Goal: Transaction & Acquisition: Purchase product/service

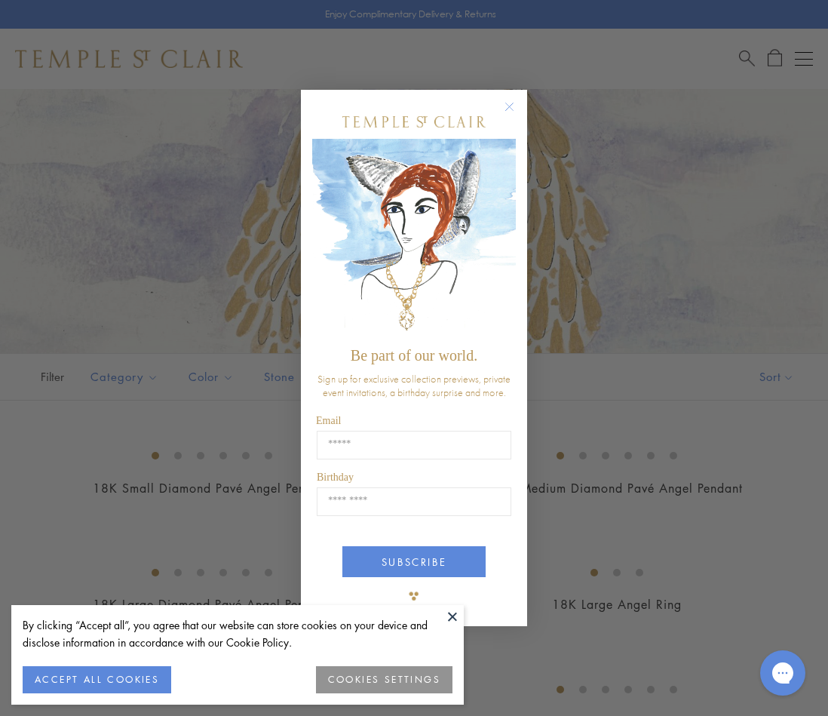
click at [445, 618] on button at bounding box center [452, 616] width 23 height 23
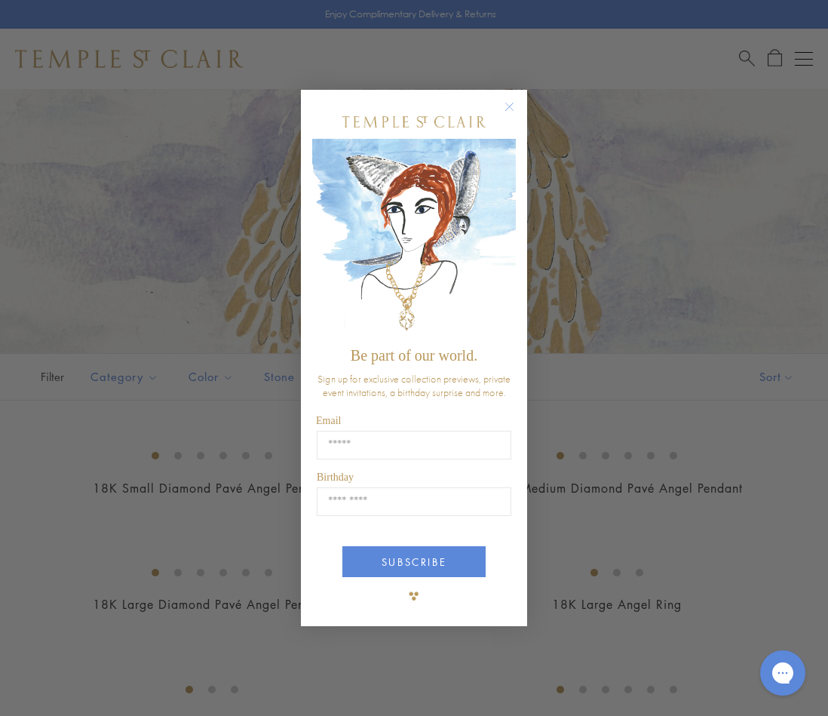
click at [506, 106] on circle "Close dialog" at bounding box center [510, 106] width 18 height 18
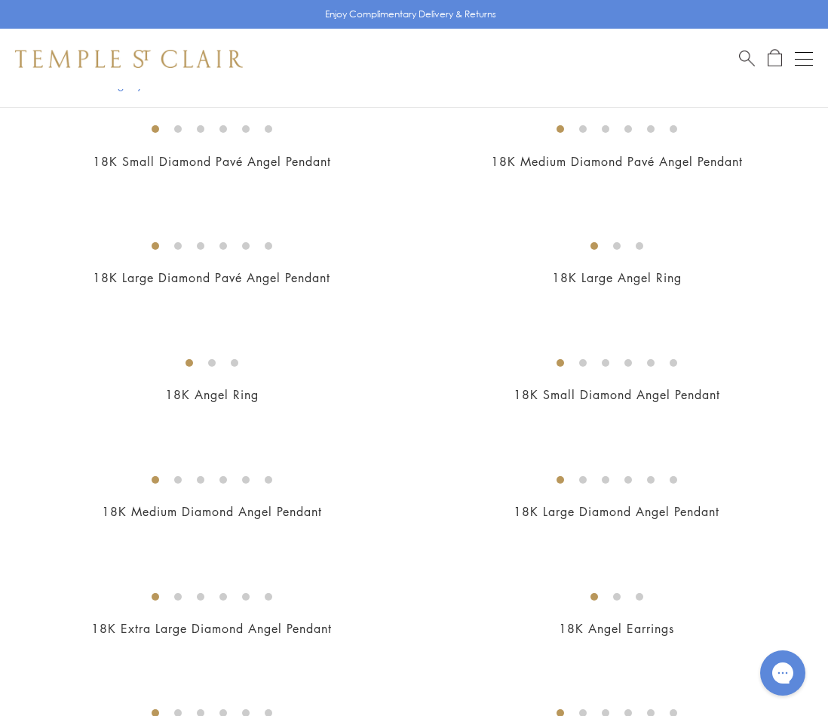
scroll to position [329, 0]
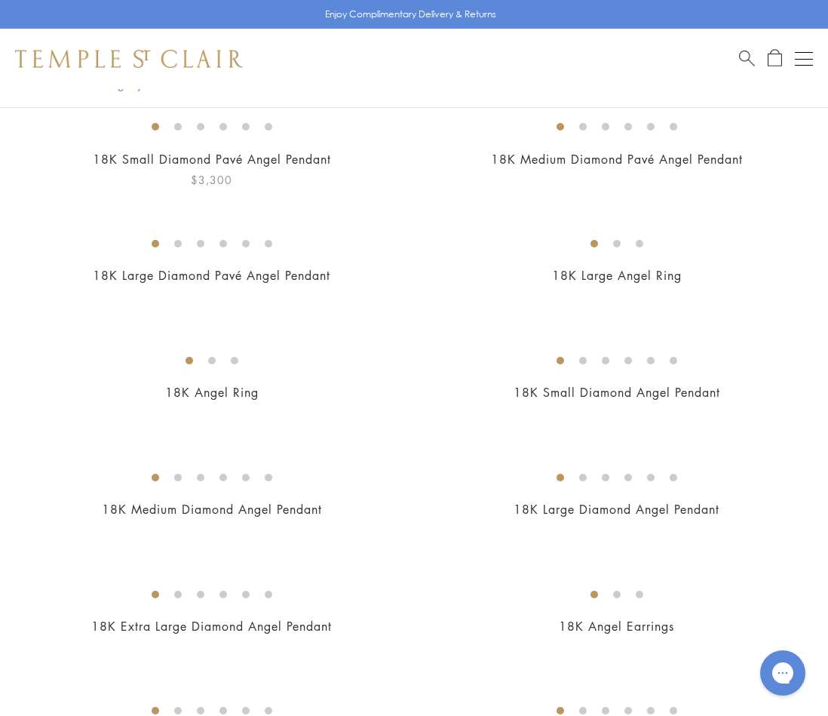
click at [0, 0] on img at bounding box center [0, 0] width 0 height 0
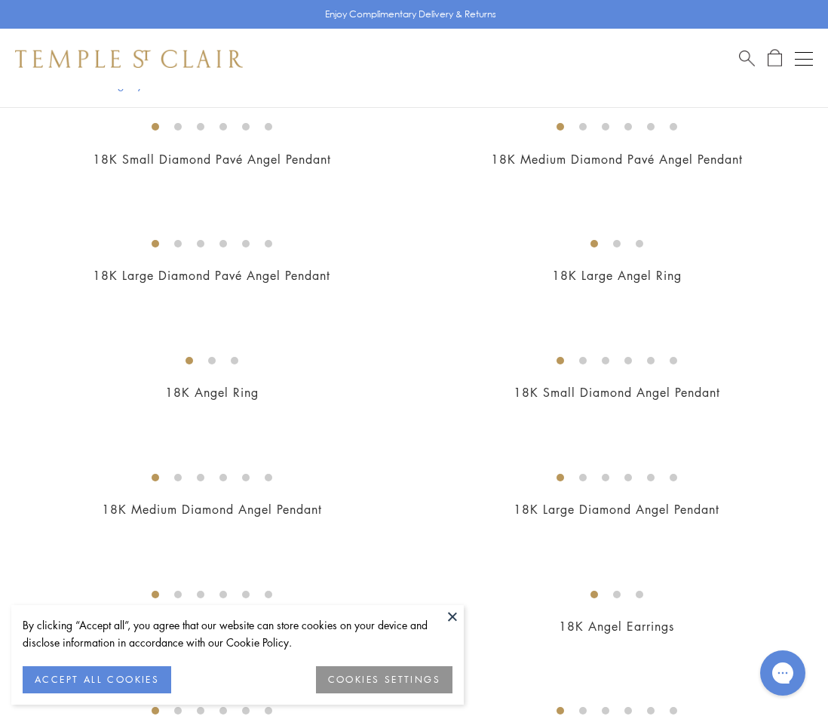
click at [452, 612] on button at bounding box center [452, 616] width 23 height 23
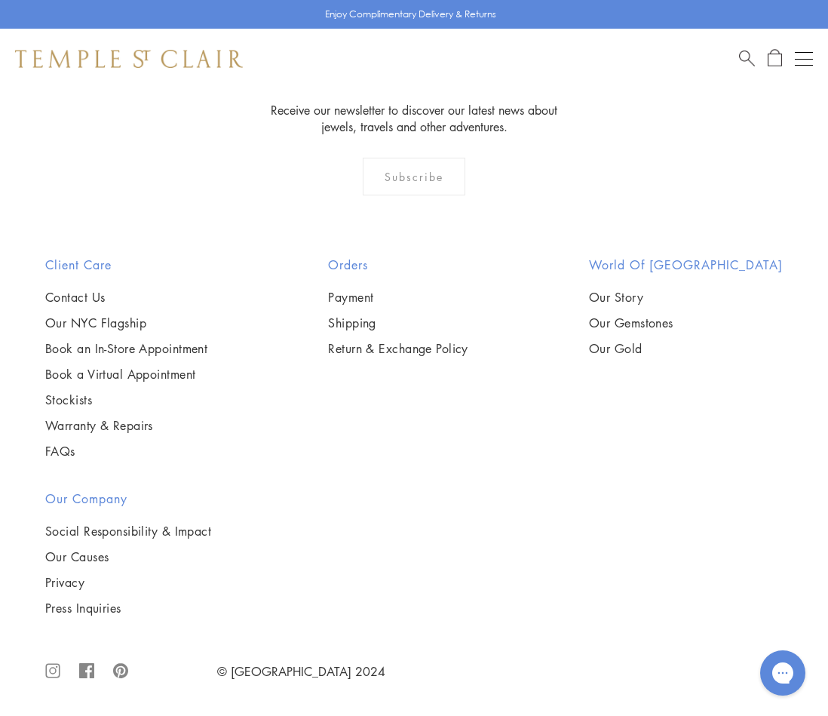
scroll to position [1340, 0]
click at [0, 0] on img at bounding box center [0, 0] width 0 height 0
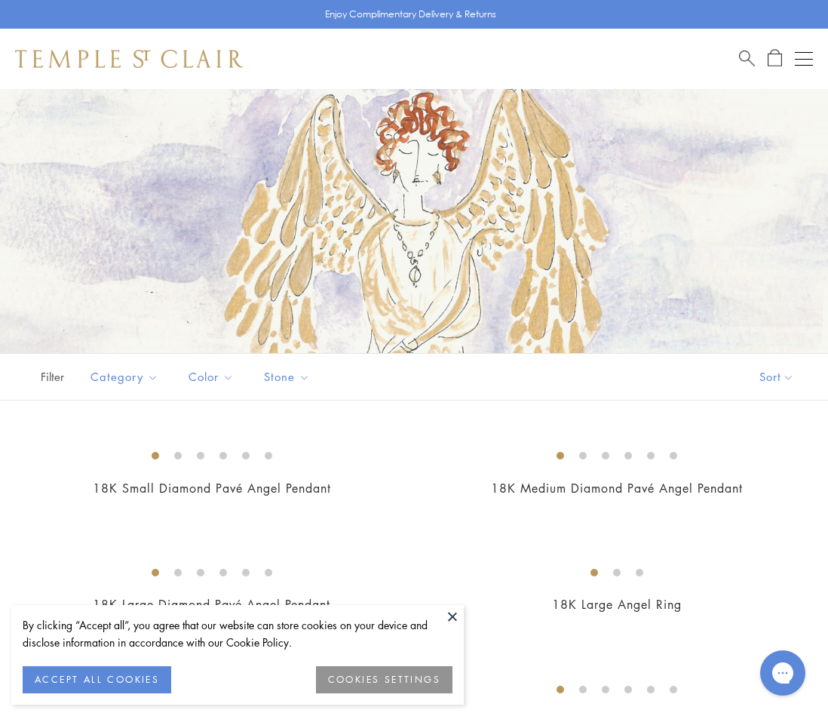
click at [459, 616] on button at bounding box center [452, 616] width 23 height 23
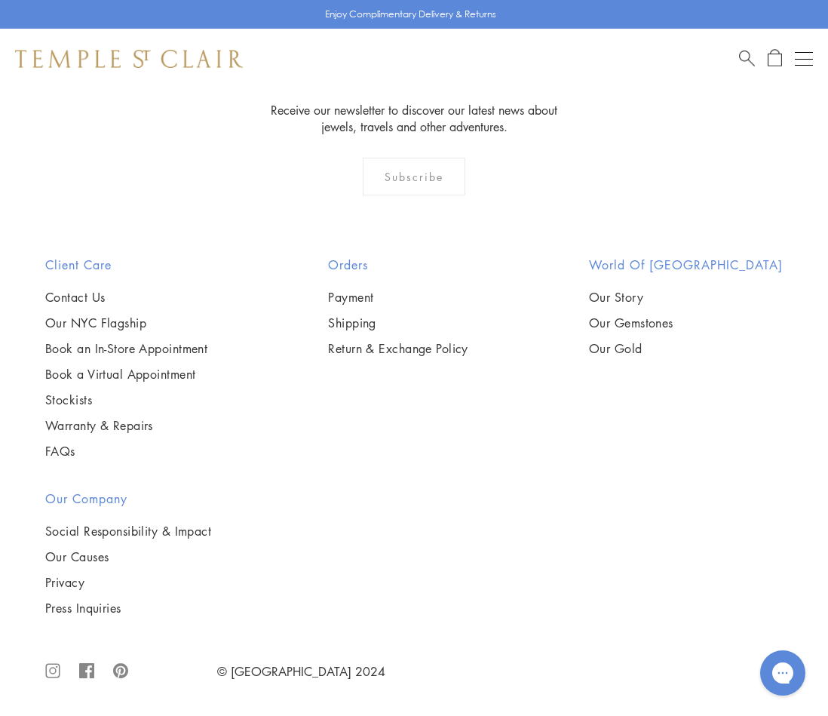
scroll to position [2574, 0]
click at [0, 0] on img at bounding box center [0, 0] width 0 height 0
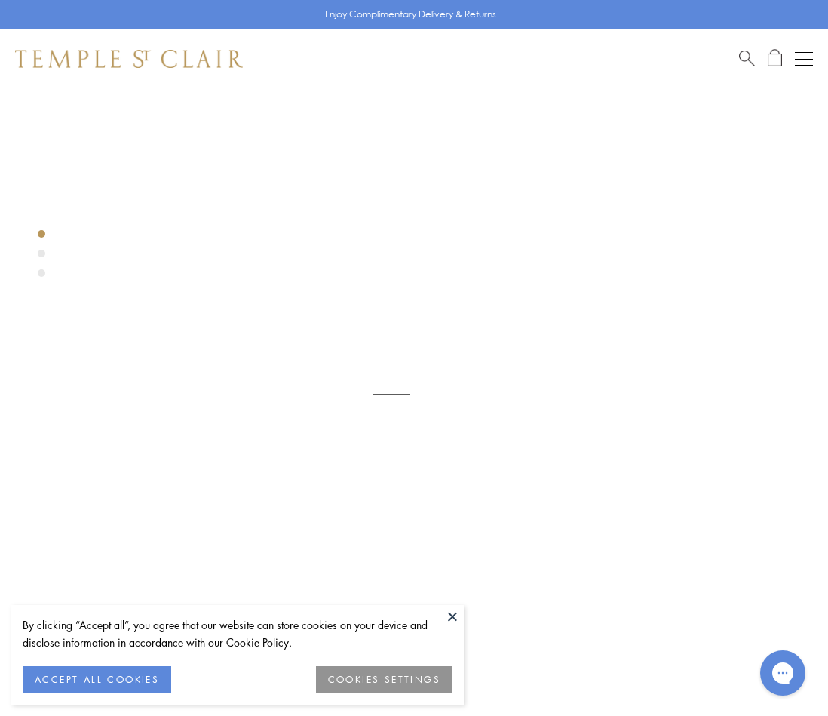
scroll to position [89, 0]
click at [451, 613] on button at bounding box center [452, 616] width 23 height 23
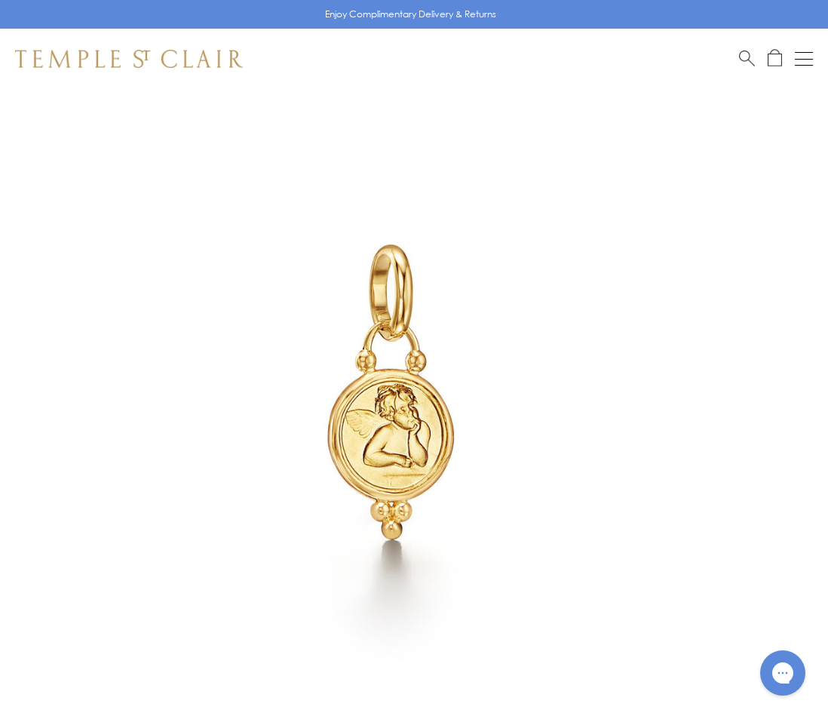
click at [768, 375] on img at bounding box center [391, 391] width 783 height 783
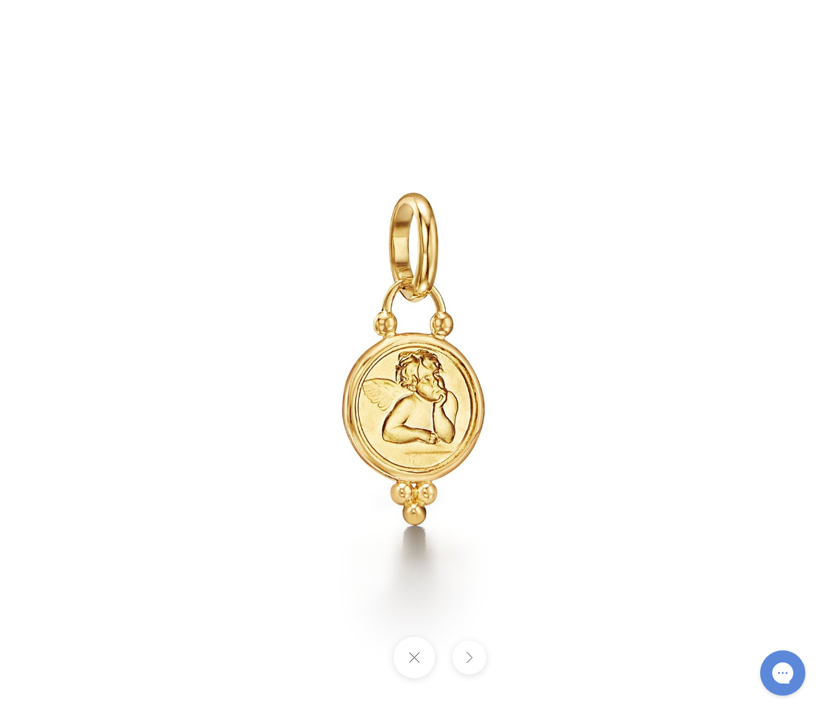
click at [768, 375] on img at bounding box center [414, 358] width 882 height 882
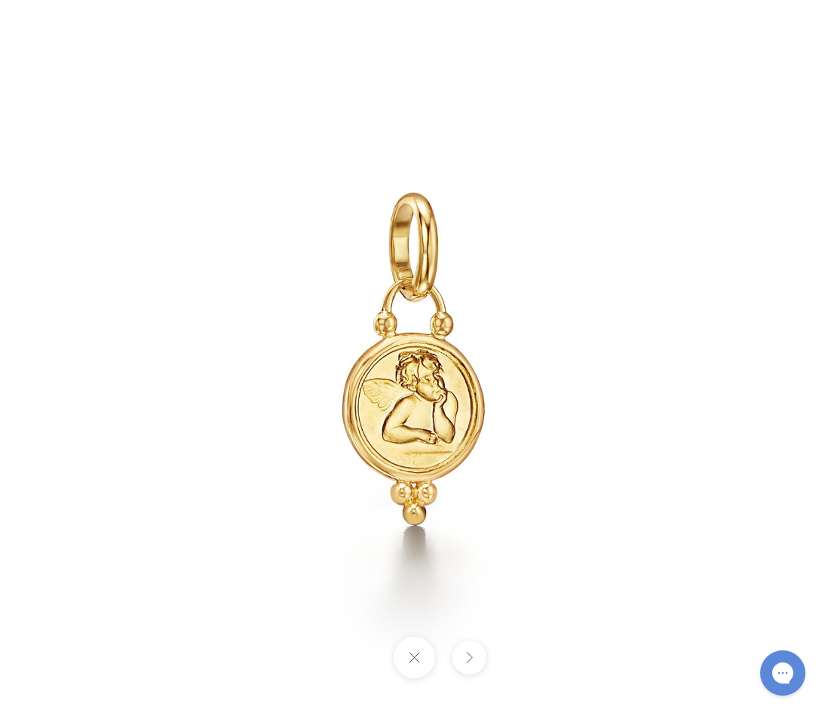
click at [415, 658] on button at bounding box center [413, 657] width 41 height 41
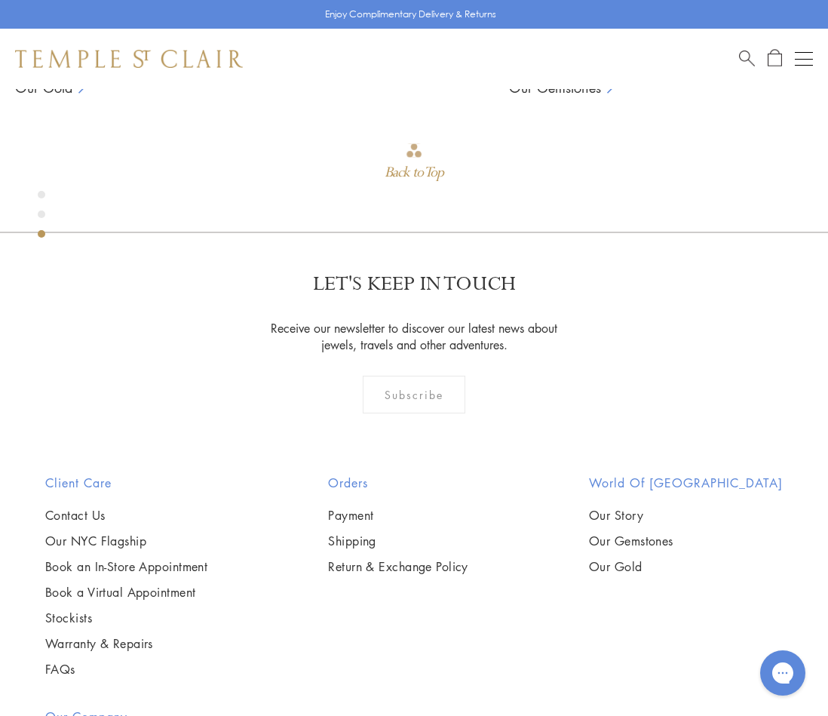
scroll to position [2211, 0]
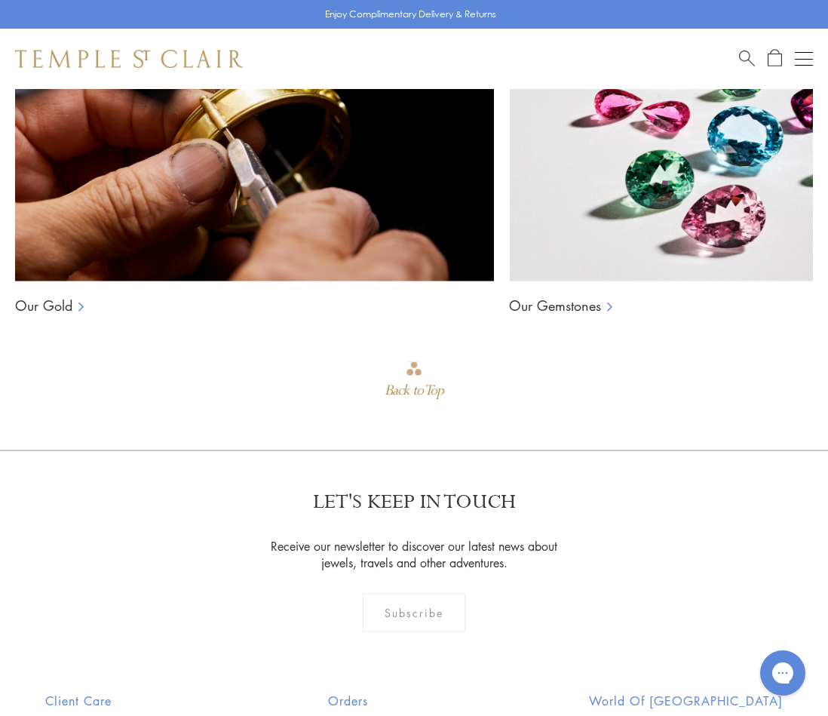
scroll to position [2514, 0]
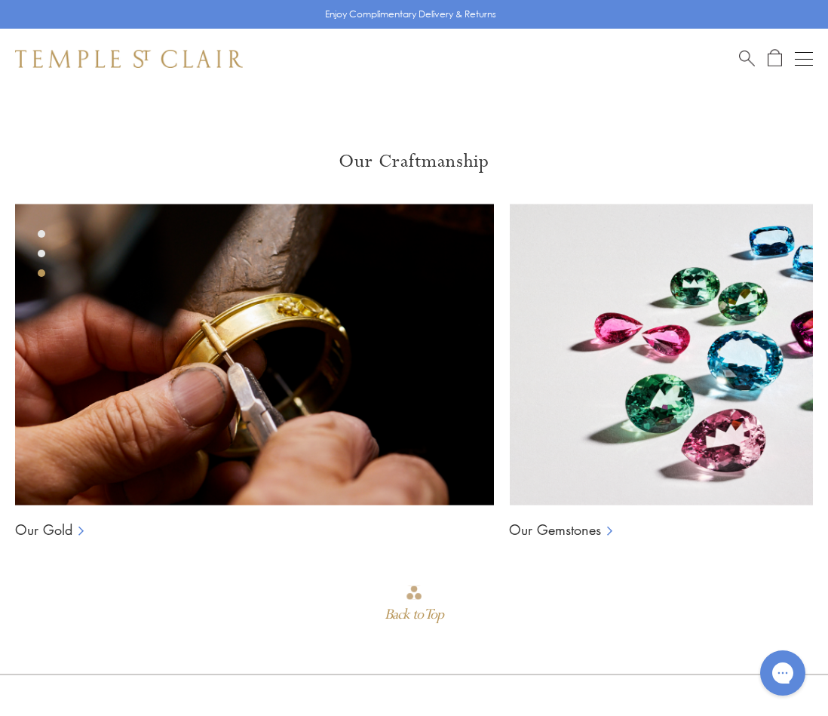
scroll to position [2242, 0]
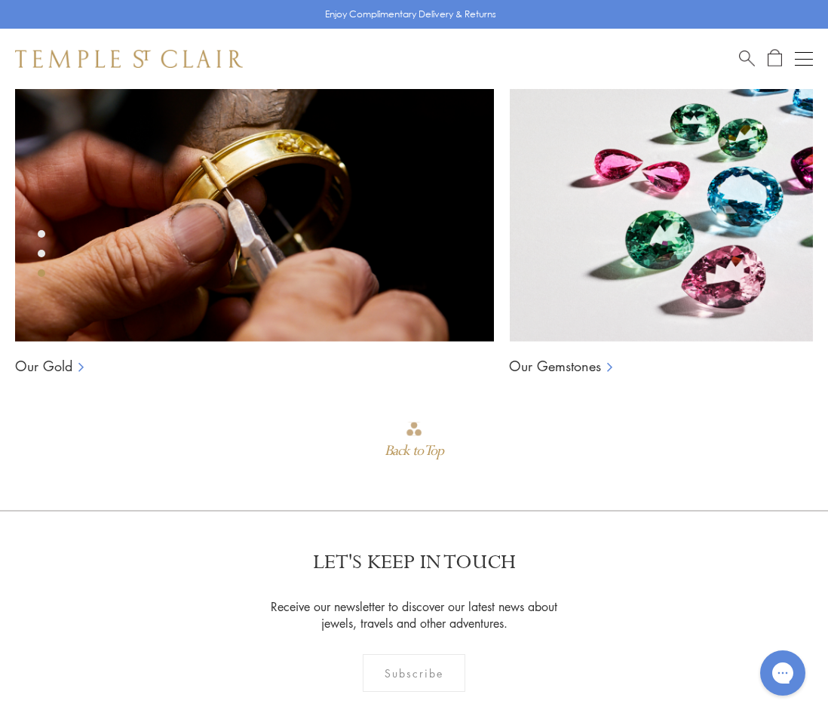
scroll to position [2445, 0]
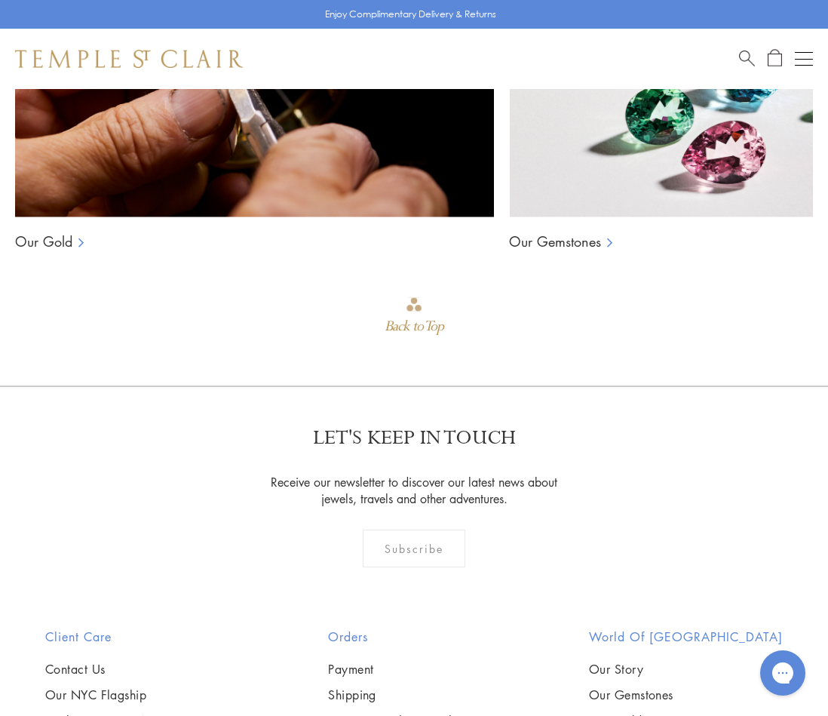
scroll to position [2431, 0]
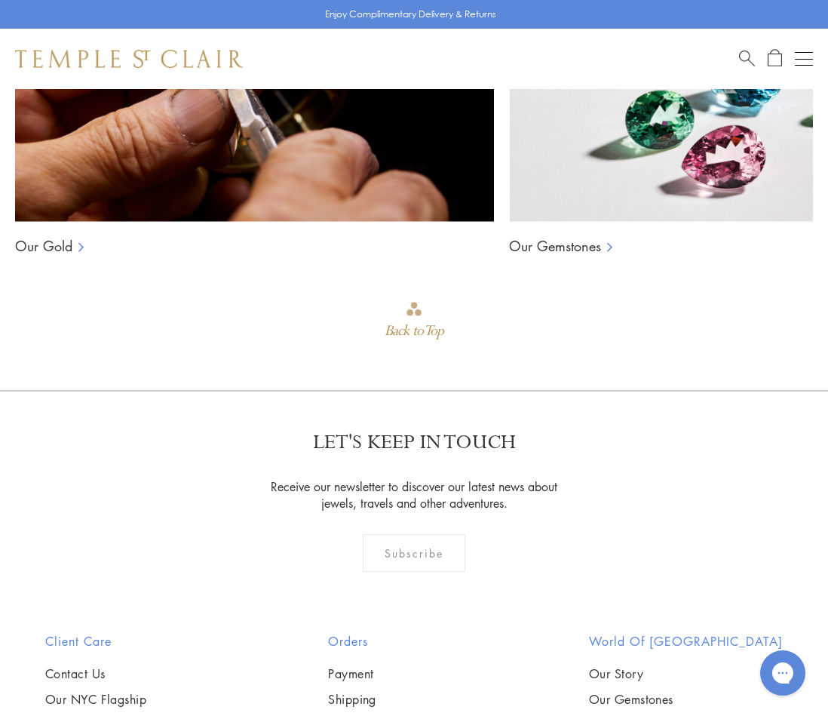
type input "******"
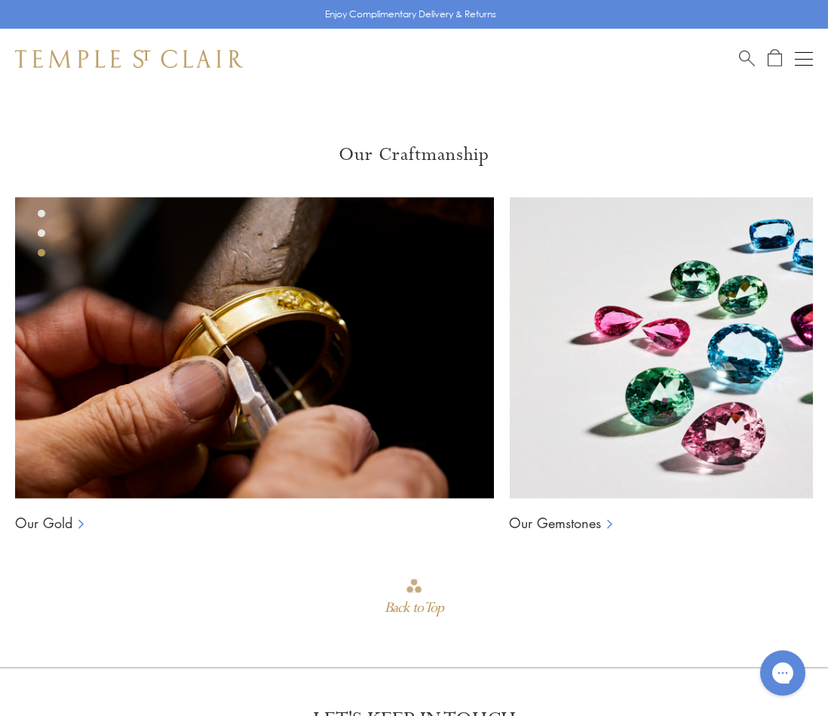
scroll to position [2173, 0]
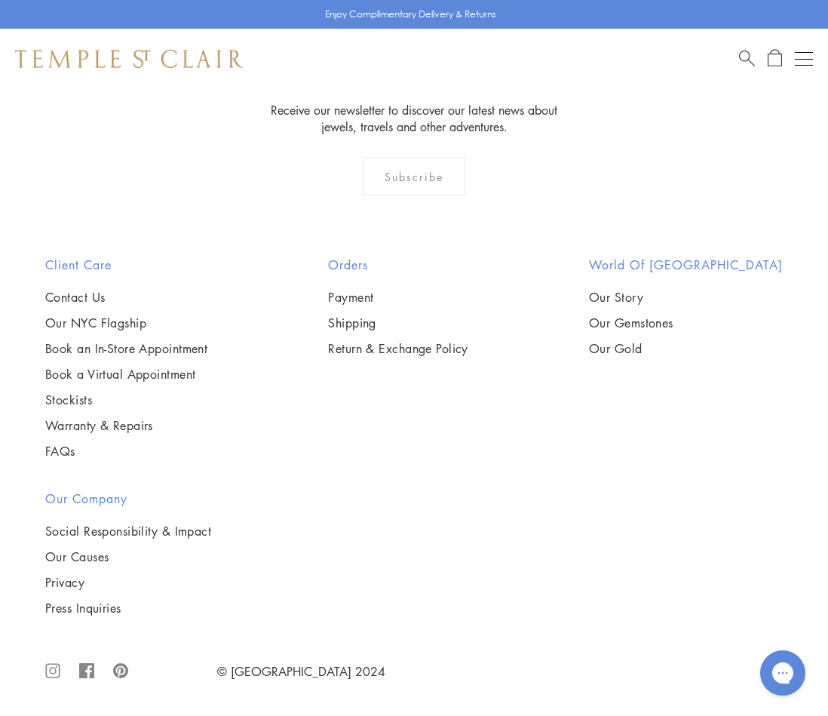
scroll to position [4031, 0]
